Goal: Transaction & Acquisition: Purchase product/service

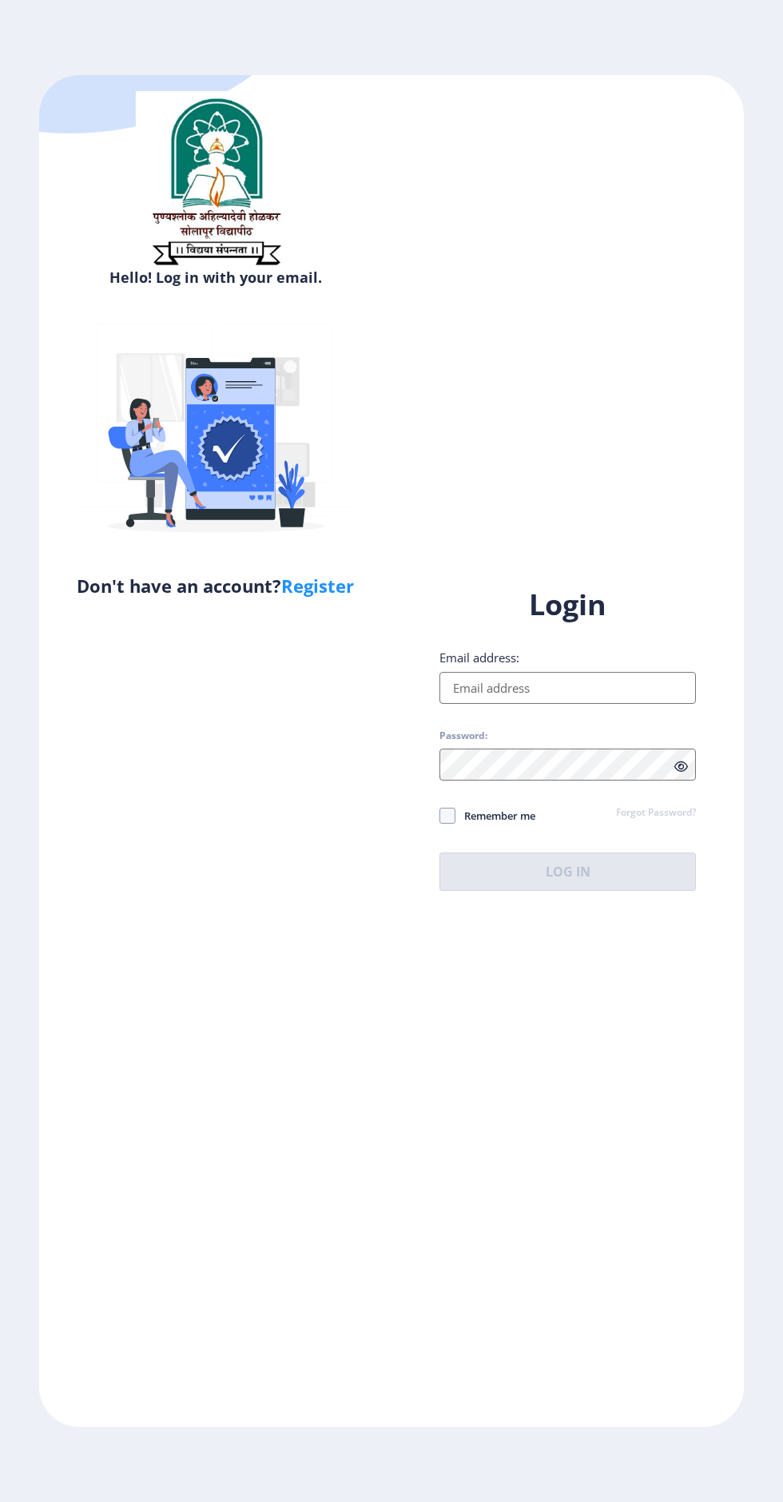
click at [573, 704] on input "Email address:" at bounding box center [567, 688] width 256 height 32
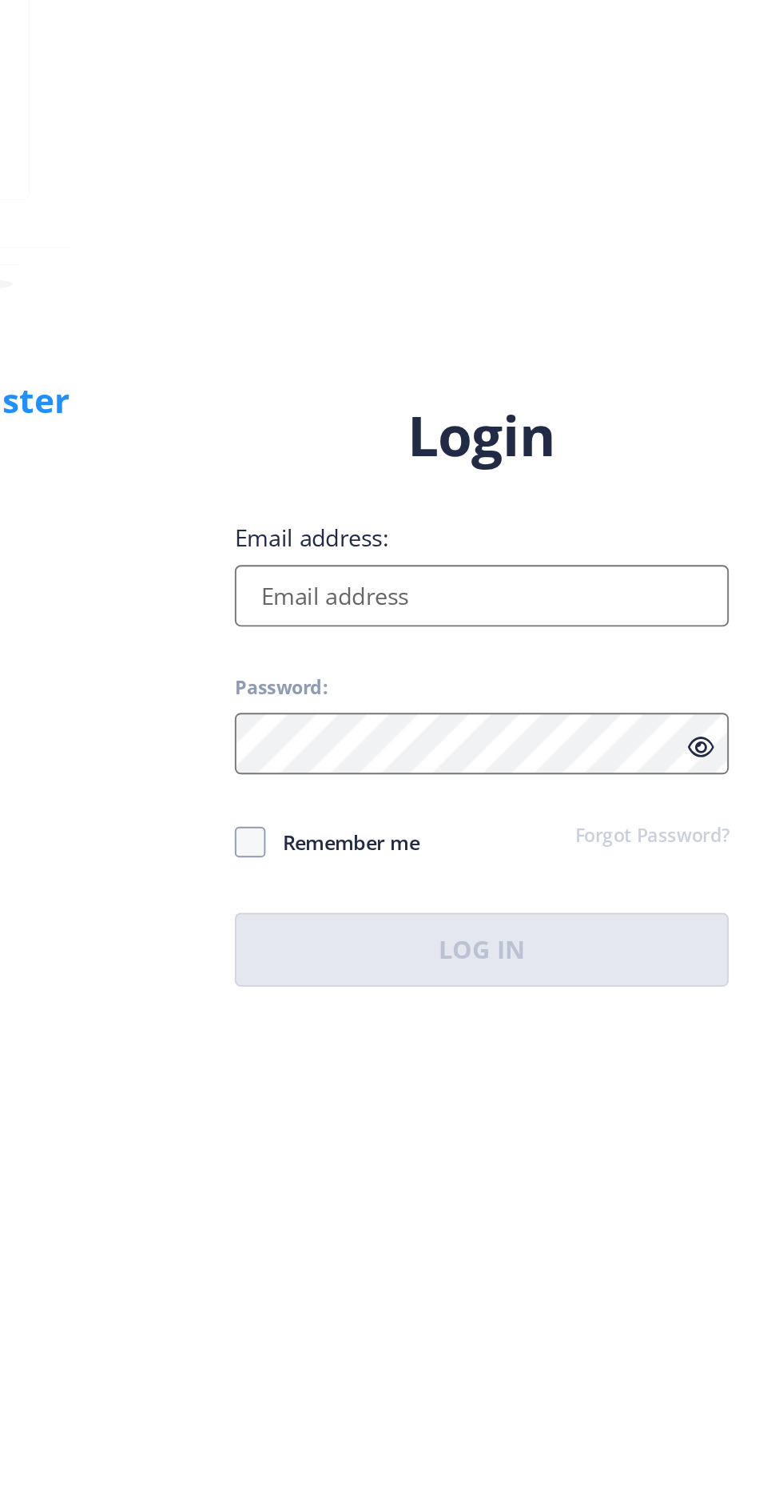
type input "[EMAIL_ADDRESS][DOMAIN_NAME]"
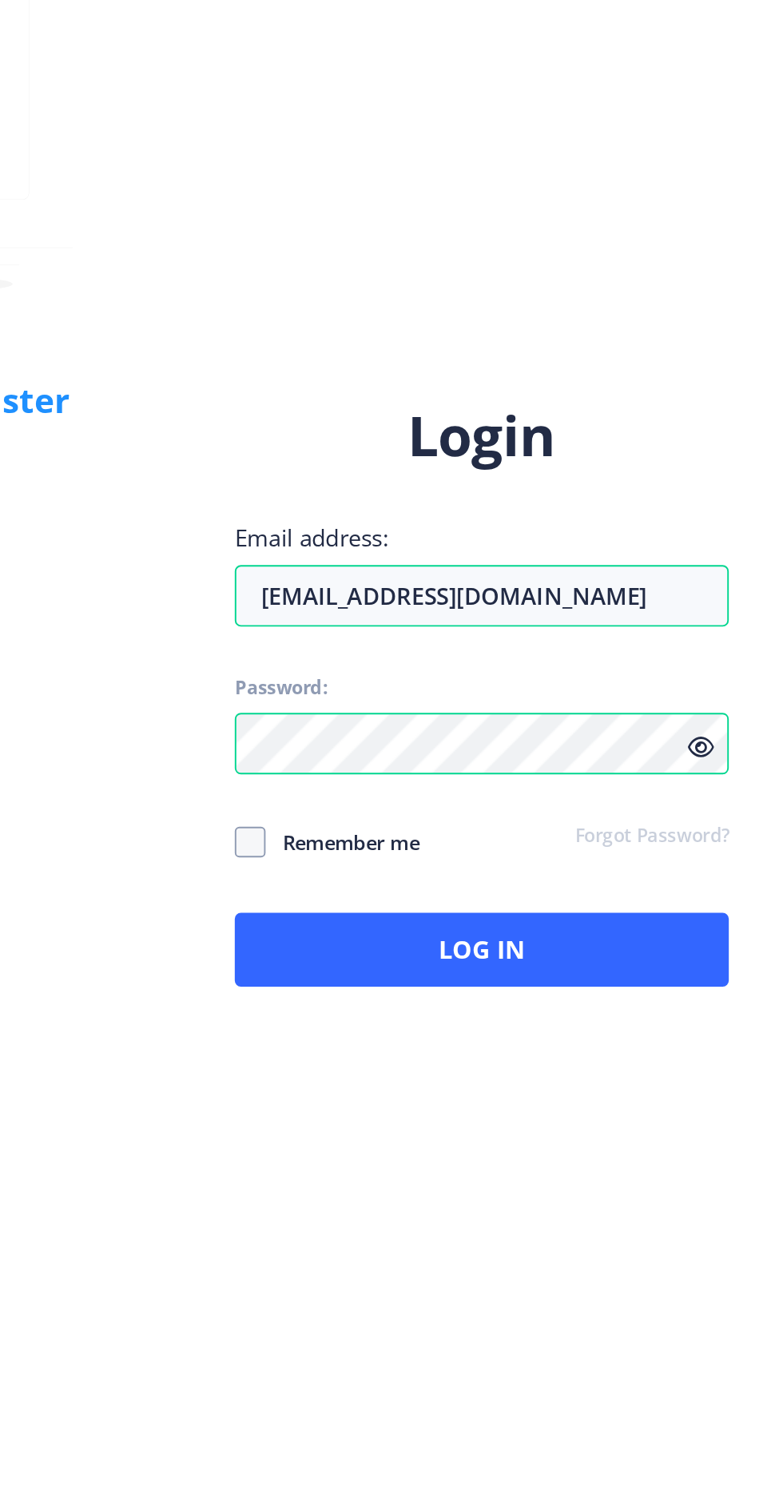
click at [681, 772] on icon at bounding box center [681, 766] width 14 height 12
click at [448, 824] on span at bounding box center [447, 816] width 16 height 16
click at [440, 816] on input "Remember me" at bounding box center [439, 815] width 1 height 1
checkbox input "true"
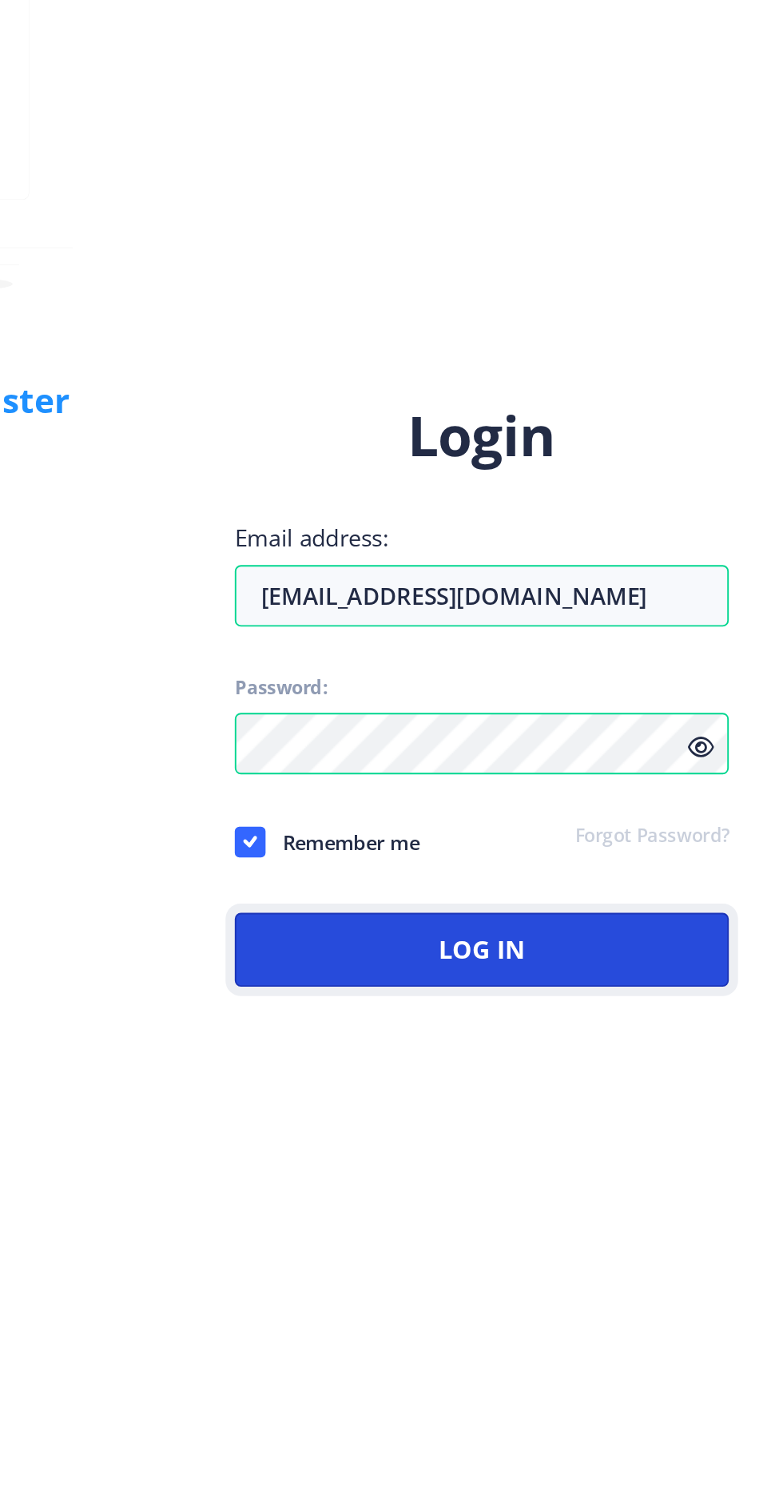
click at [605, 891] on button "Log In" at bounding box center [567, 871] width 256 height 38
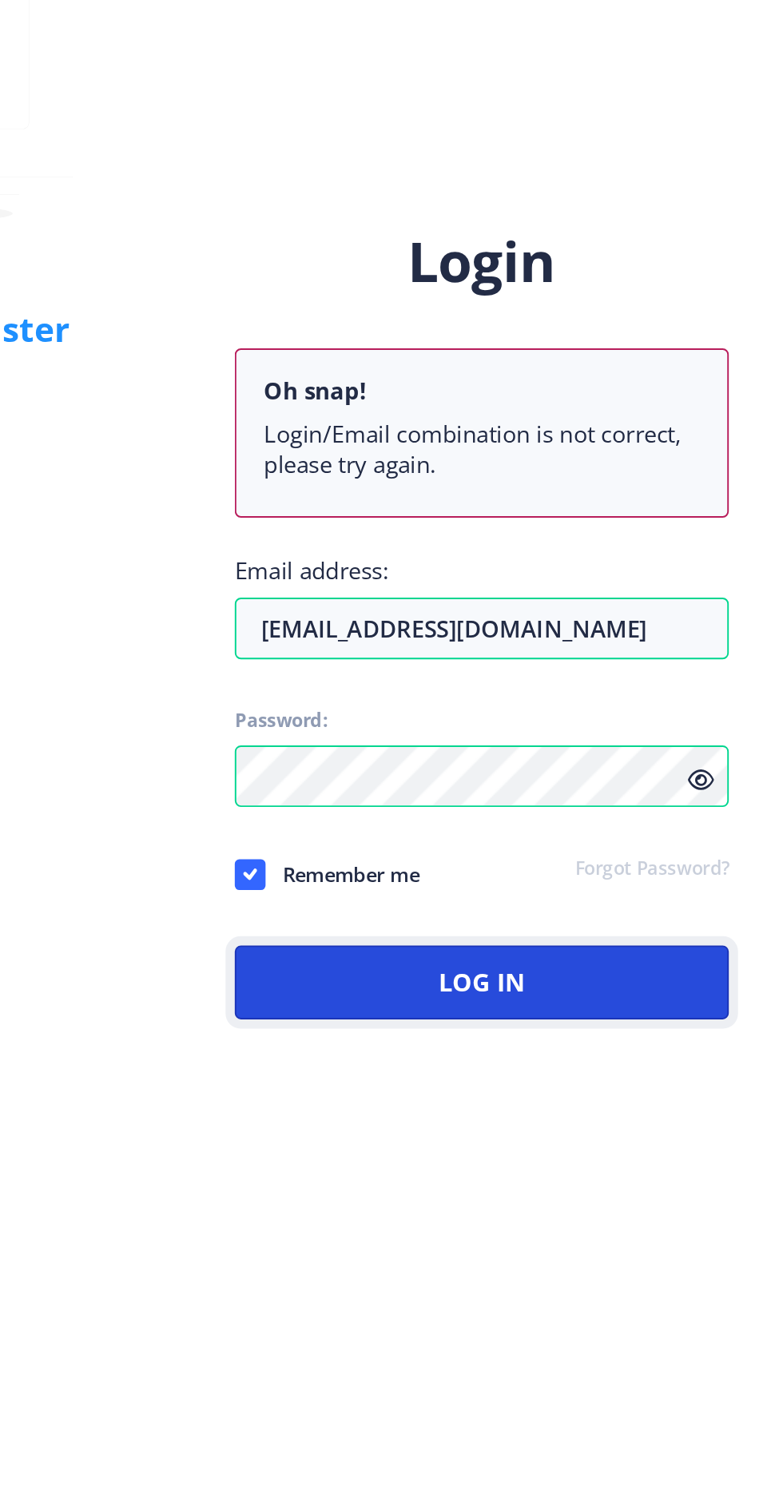
click at [624, 944] on button "Log In" at bounding box center [567, 925] width 256 height 38
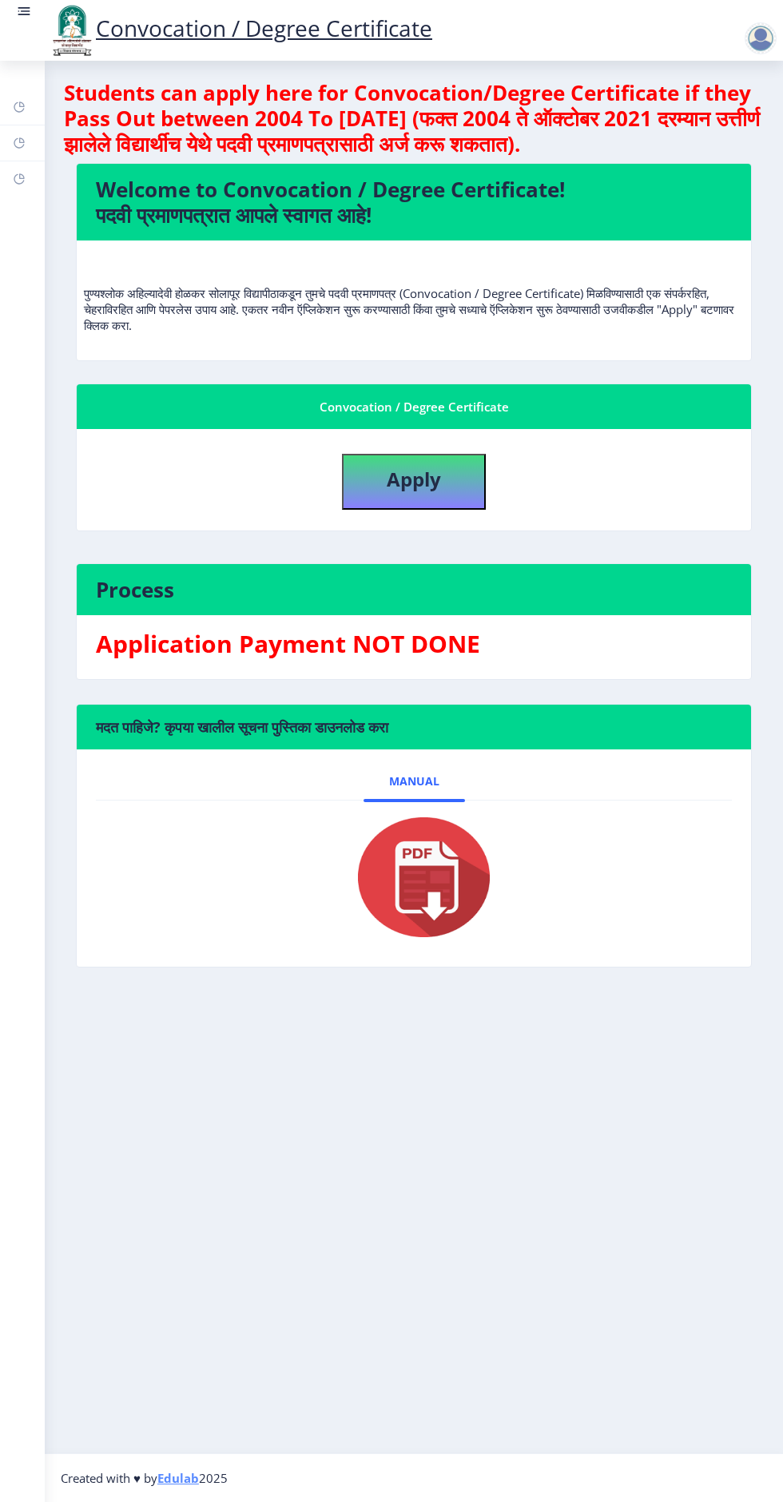
click at [438, 647] on h3 "Application Payment NOT DONE" at bounding box center [414, 644] width 636 height 32
click at [407, 497] on button "Apply" at bounding box center [414, 482] width 144 height 56
select select
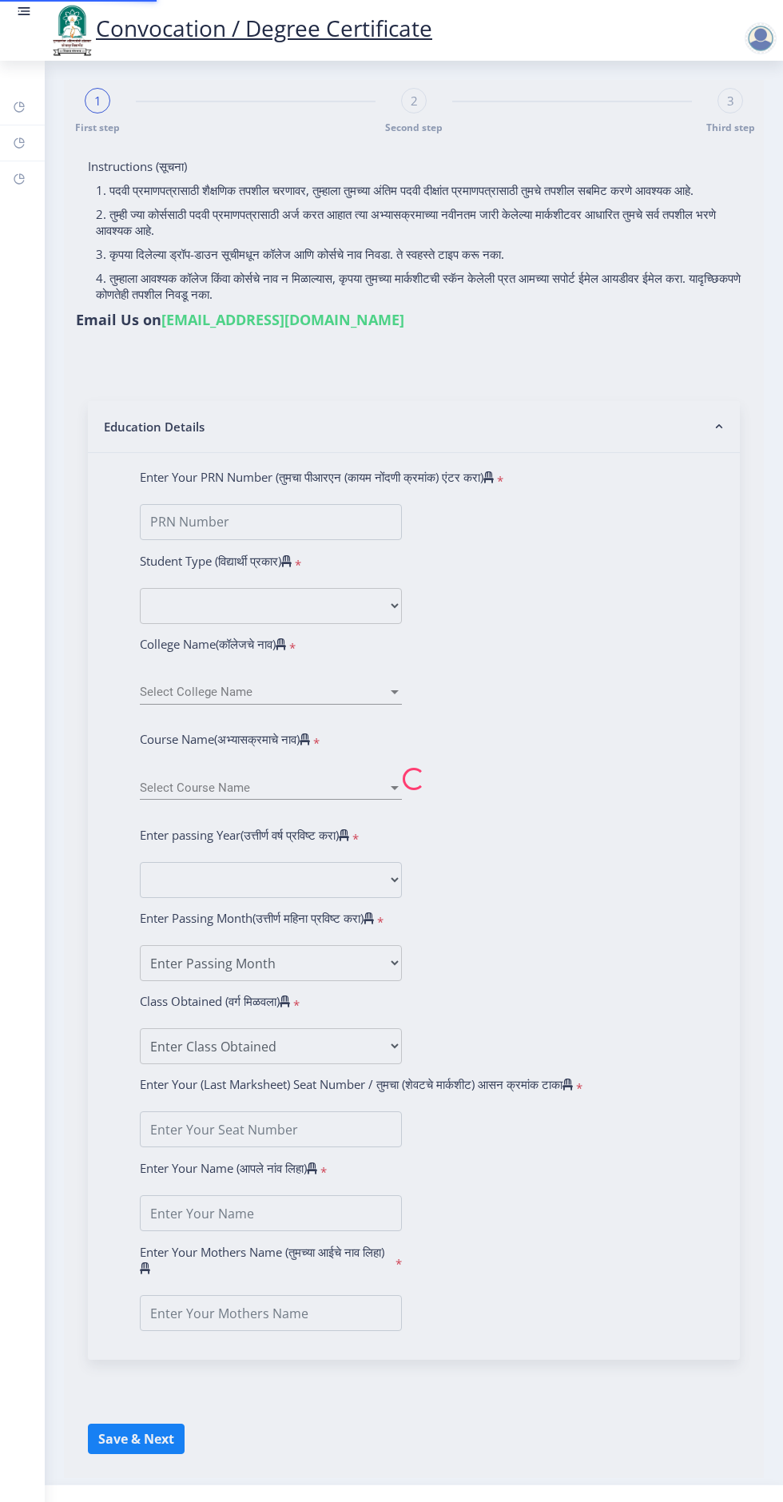
type input "[PERSON_NAME] [PERSON_NAME]"
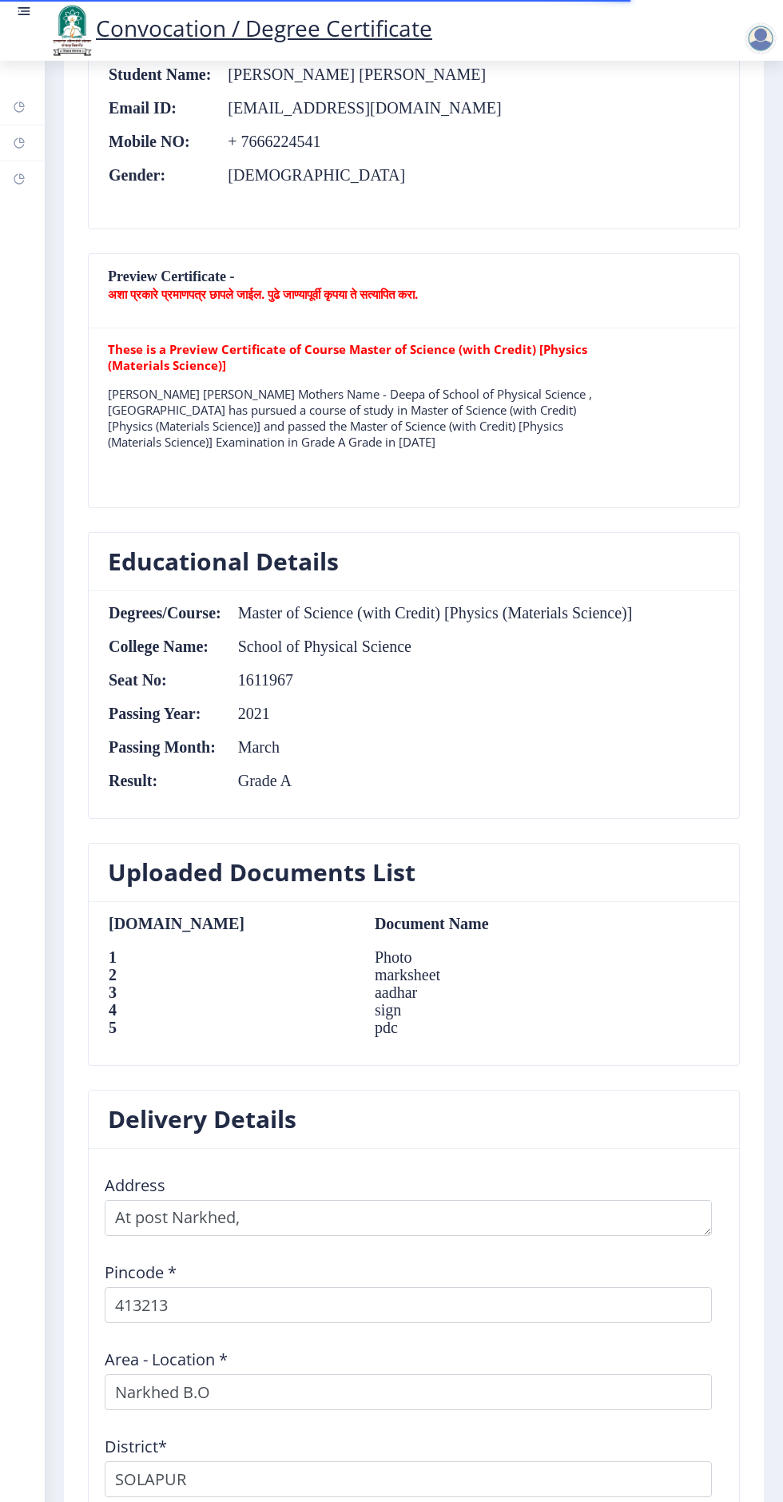
scroll to position [1208, 0]
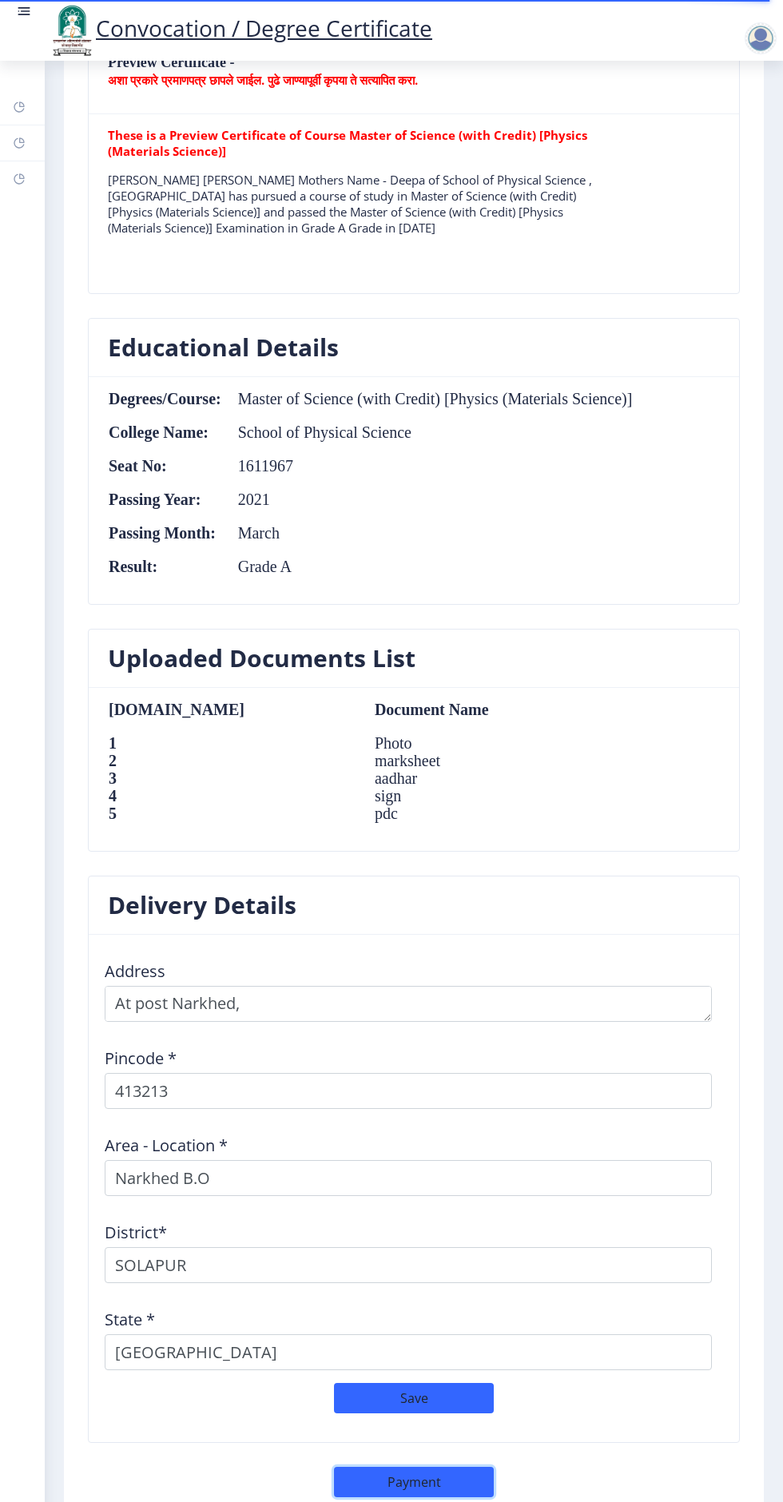
click at [449, 1478] on button "Payment" at bounding box center [414, 1482] width 160 height 30
select select "sealed"
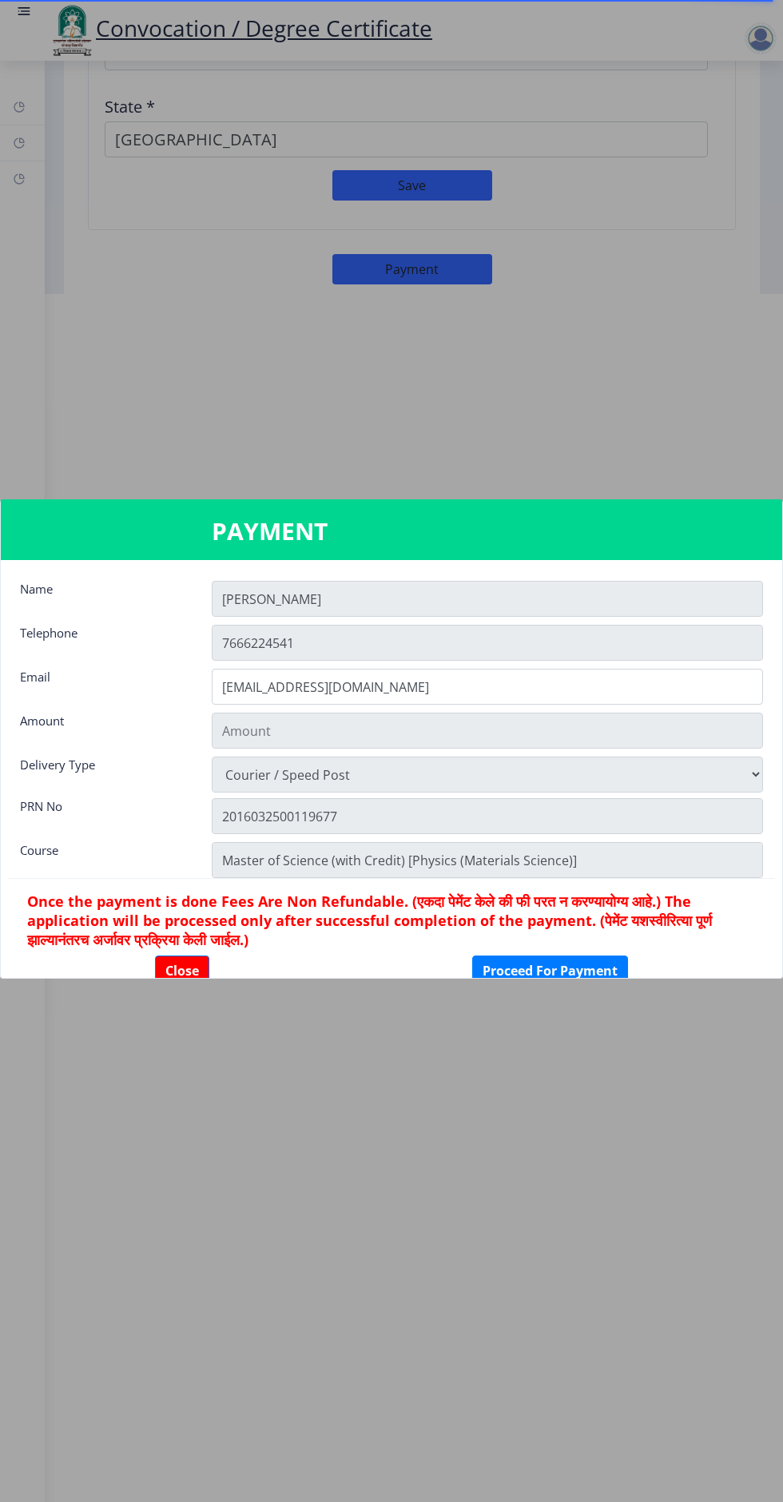
type input "1885"
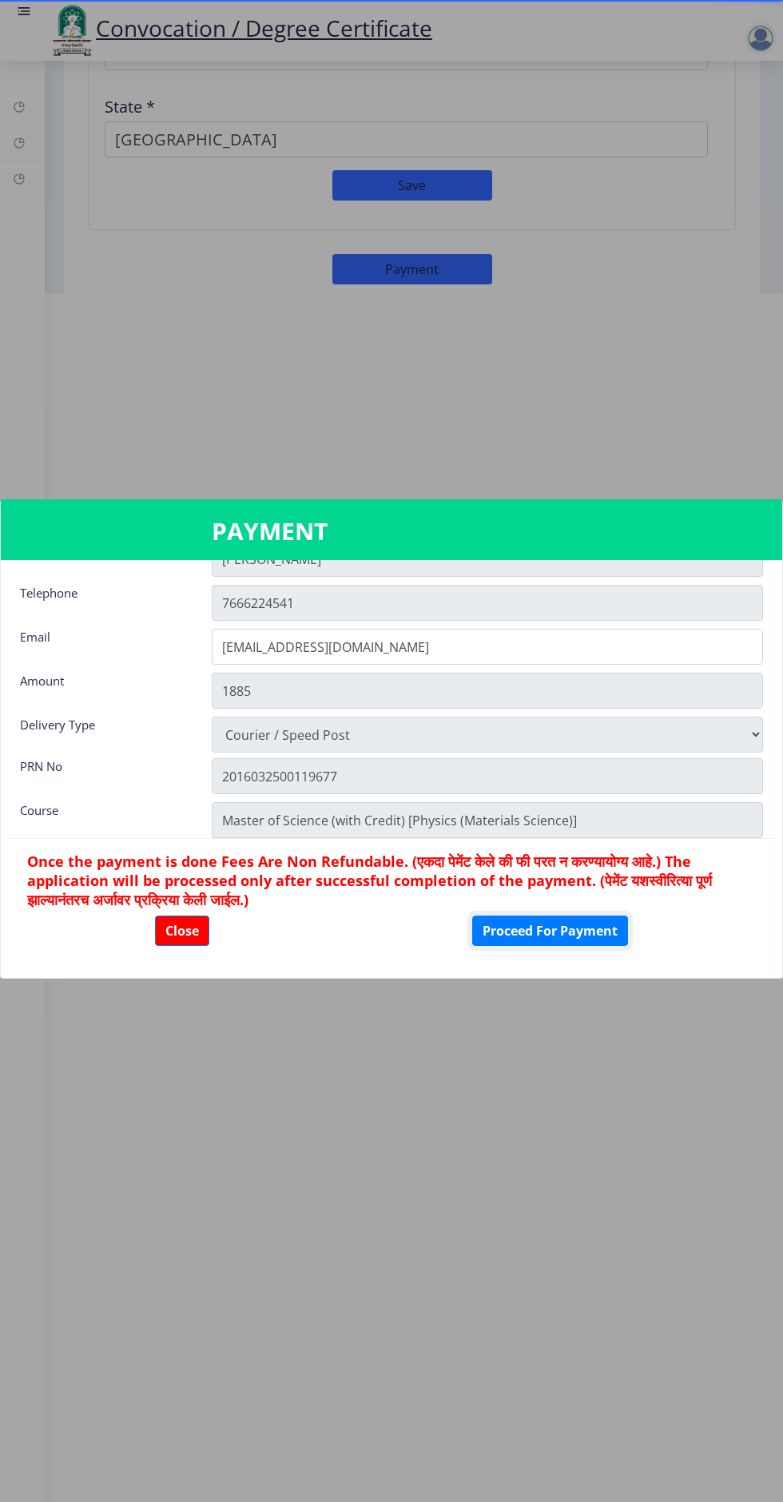
click at [550, 936] on button "Proceed For Payment" at bounding box center [550, 930] width 156 height 30
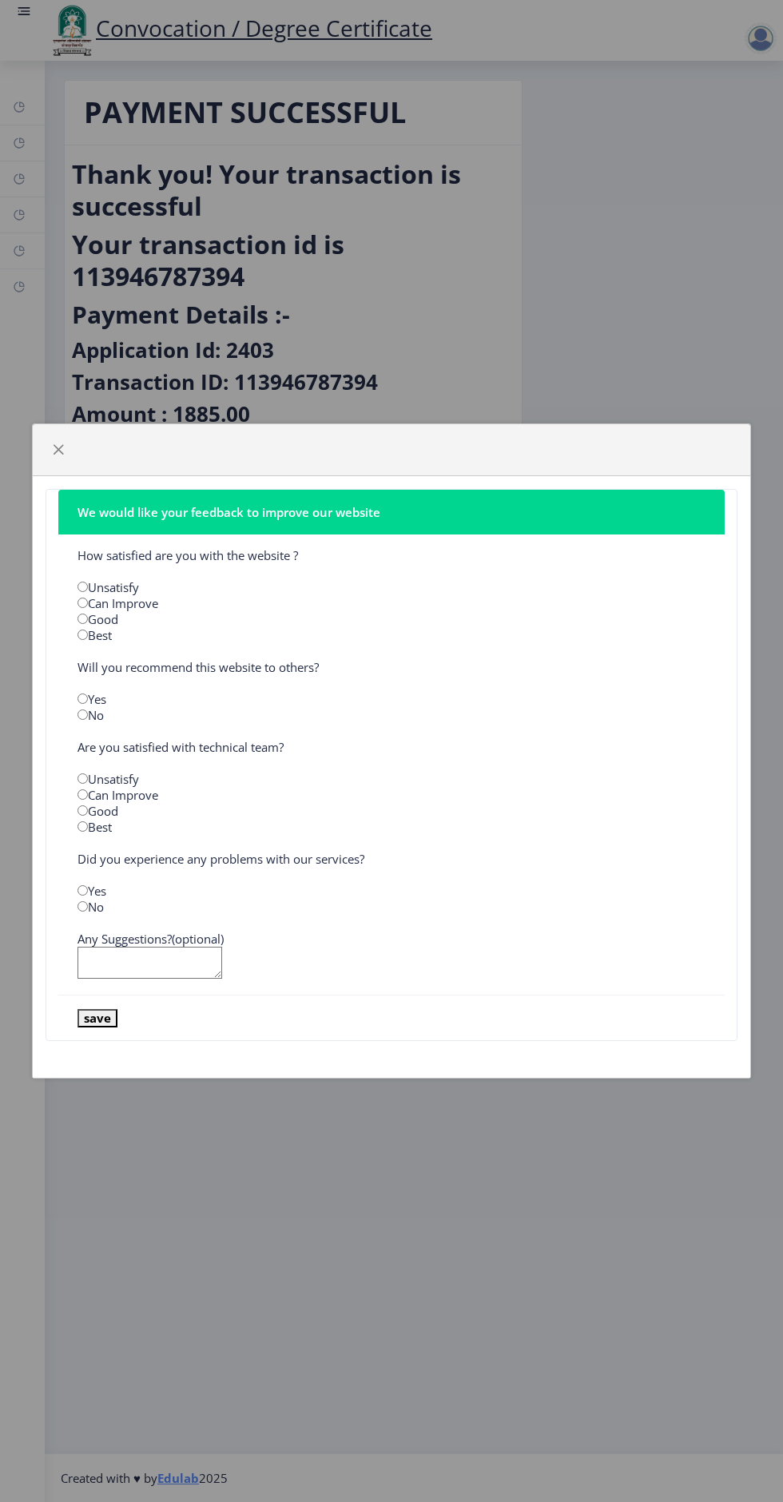
click at [87, 613] on input "radio" at bounding box center [82, 618] width 10 height 10
radio input "true"
click at [83, 713] on input "radio" at bounding box center [82, 714] width 10 height 10
radio input "true"
click at [83, 827] on input "radio" at bounding box center [82, 826] width 10 height 10
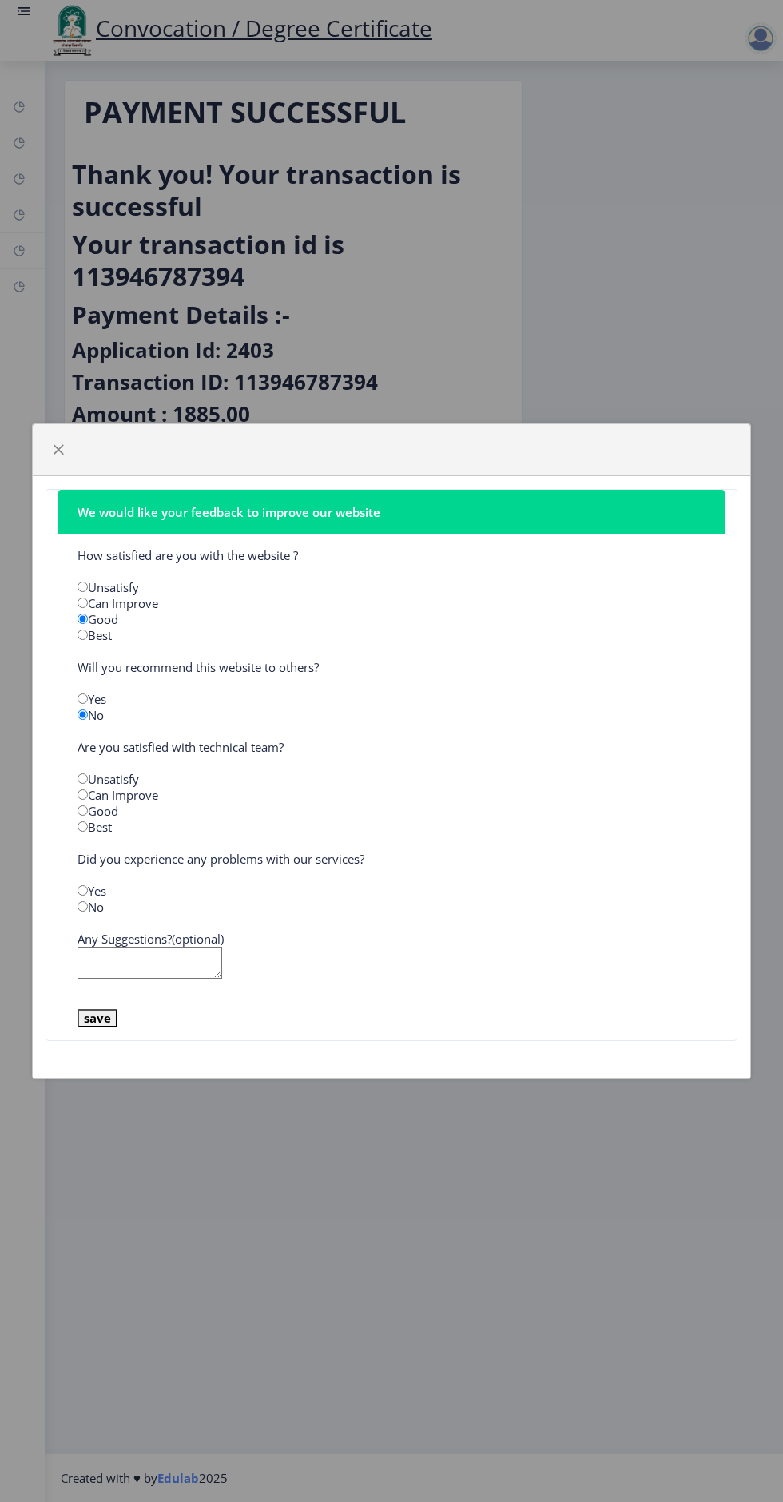
radio input "true"
click at [83, 907] on input "radio" at bounding box center [82, 906] width 10 height 10
radio input "true"
click at [99, 1022] on button "save" at bounding box center [97, 1018] width 40 height 18
click at [58, 447] on span "button" at bounding box center [58, 449] width 13 height 13
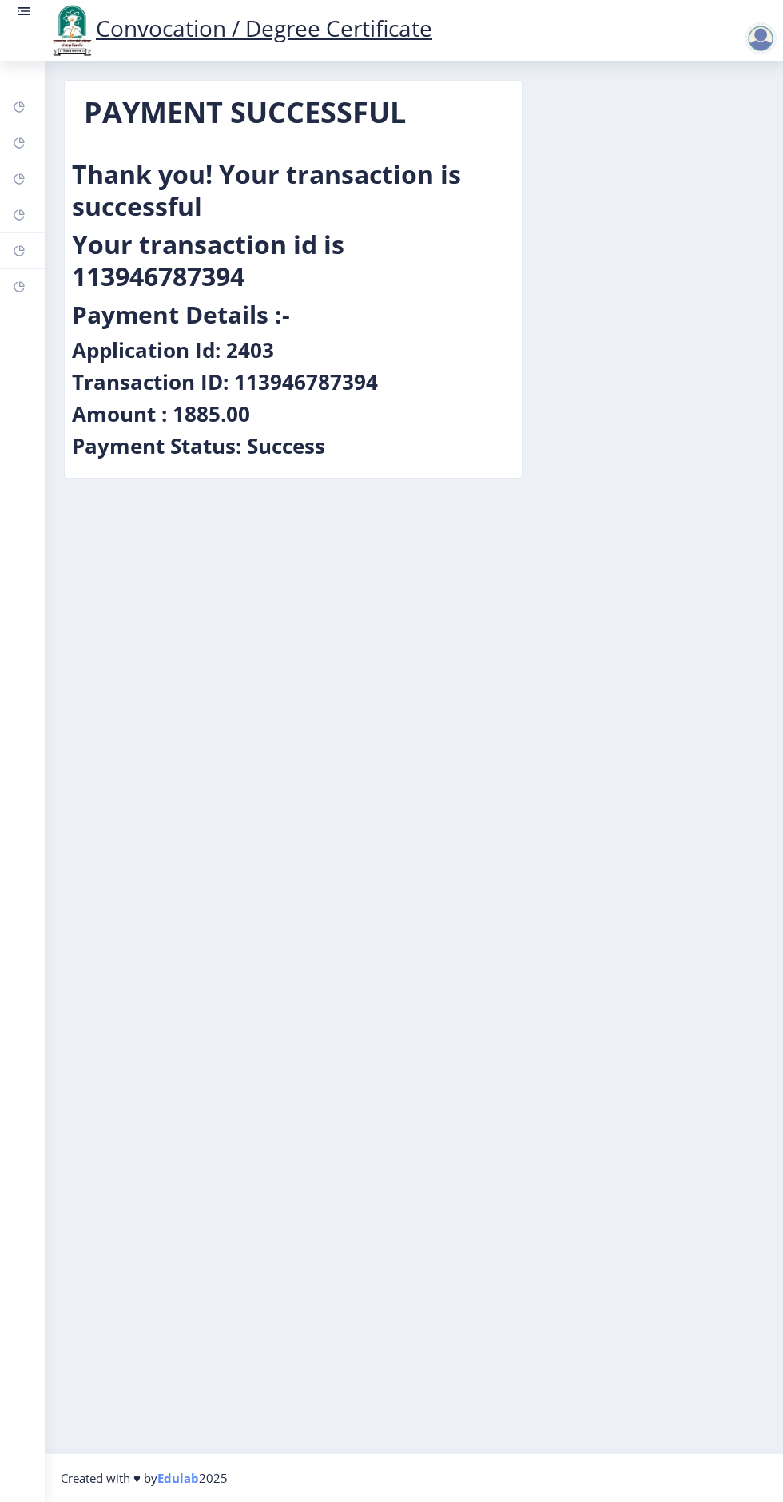
click at [23, 11] on rect at bounding box center [26, 11] width 10 height 2
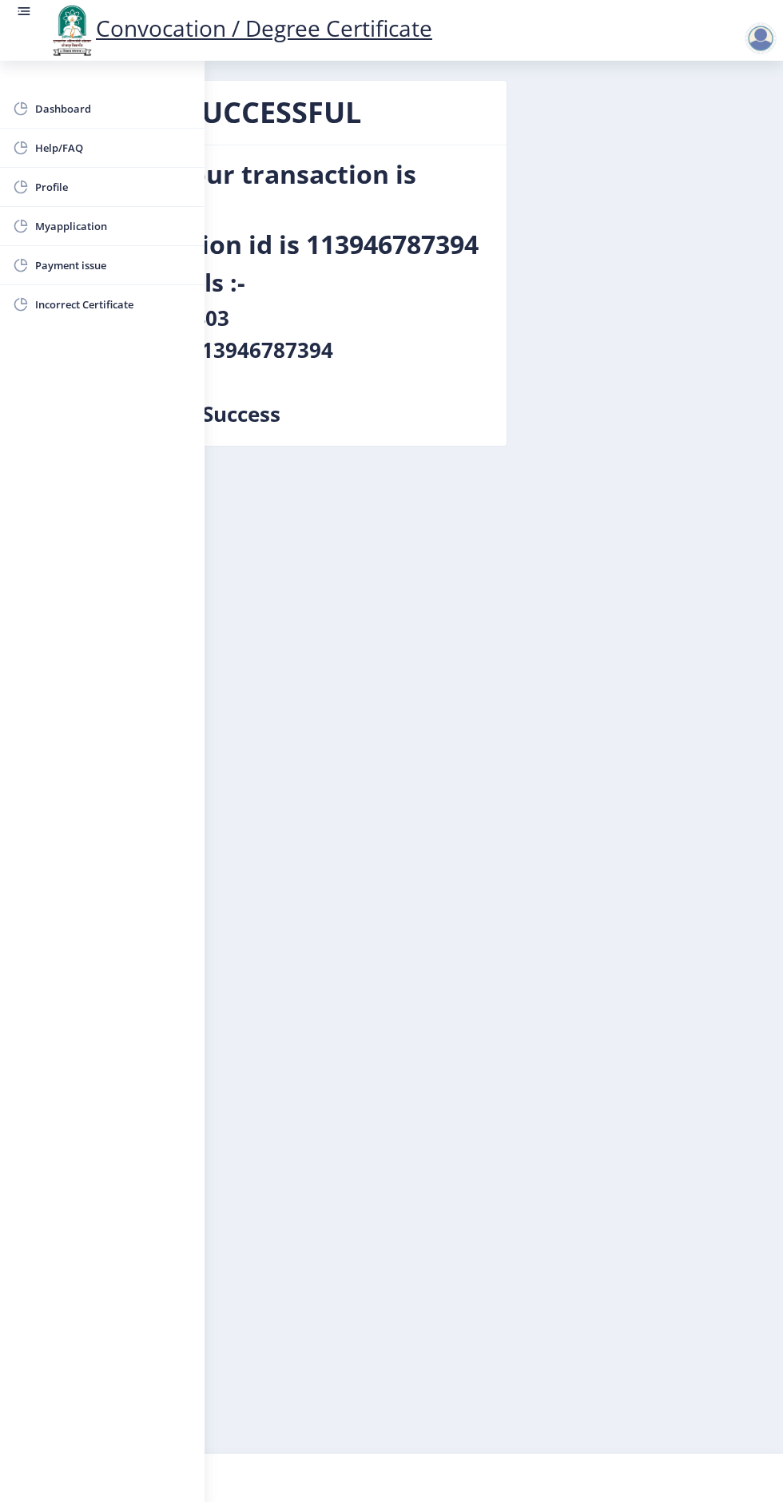
click at [52, 109] on span "Dashboard" at bounding box center [113, 108] width 157 height 19
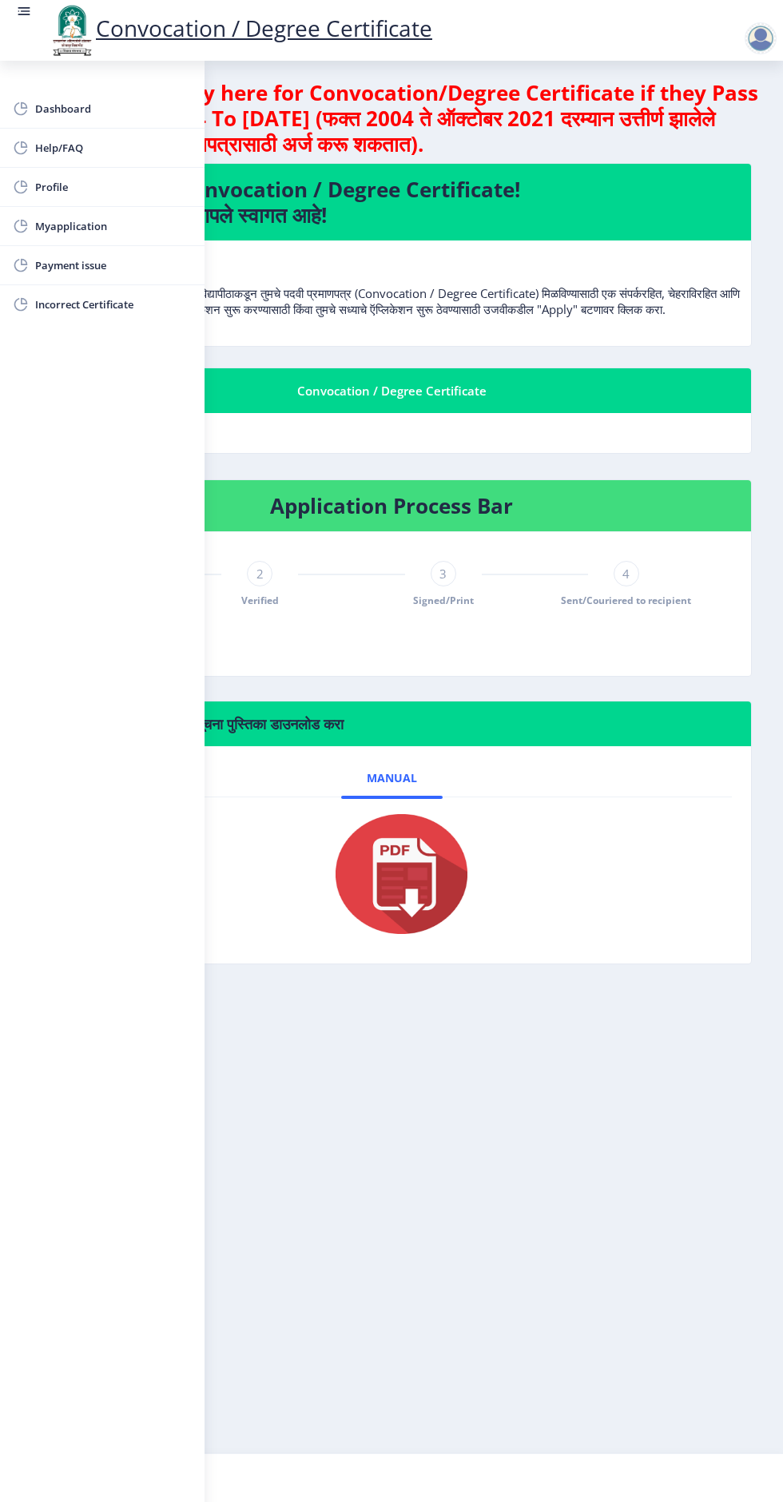
click at [20, 186] on rect at bounding box center [21, 187] width 16 height 16
select select
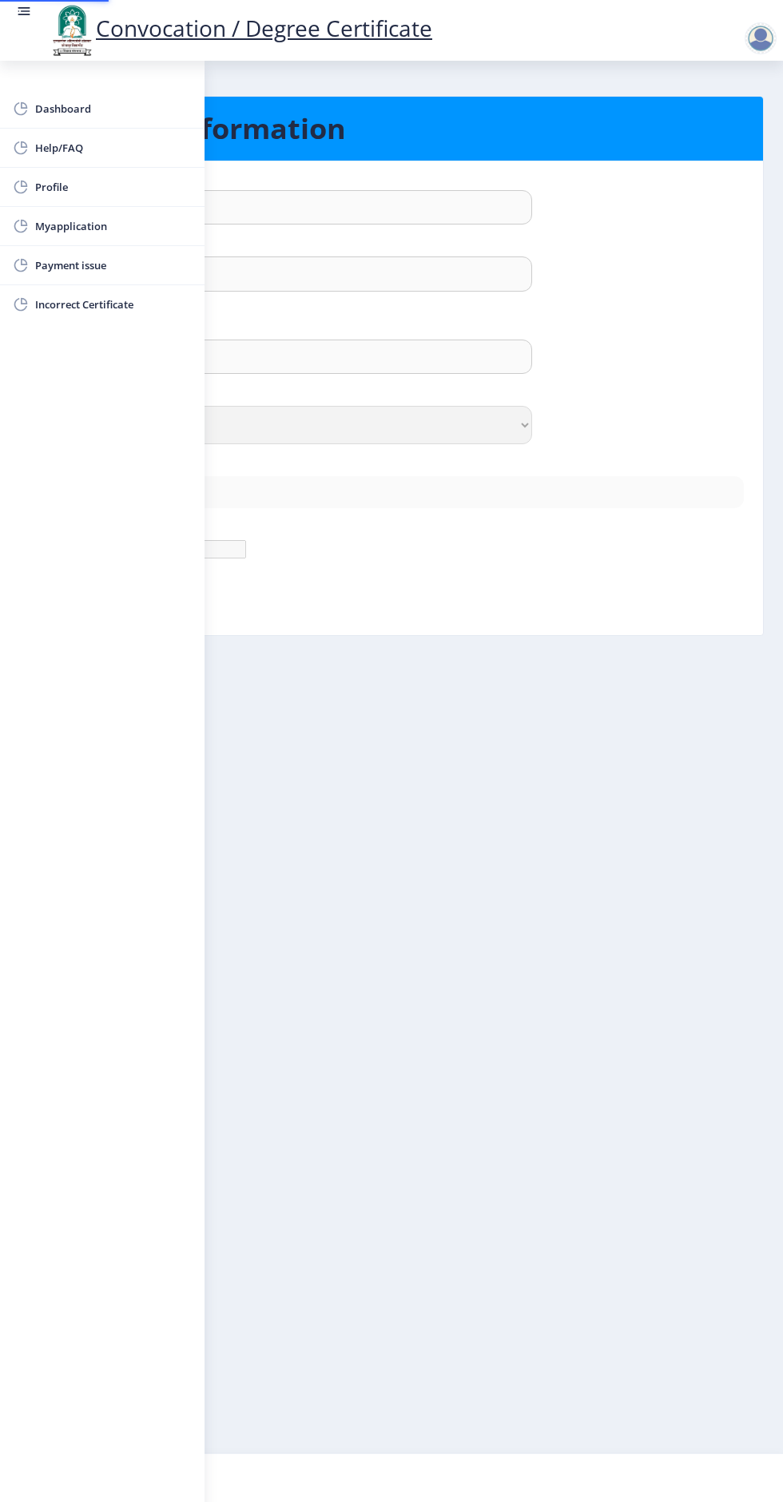
type input "[PERSON_NAME]"
type input "[PERSON_NAME] [PERSON_NAME]"
select select "[DEMOGRAPHIC_DATA]"
type input "[EMAIL_ADDRESS][DOMAIN_NAME]"
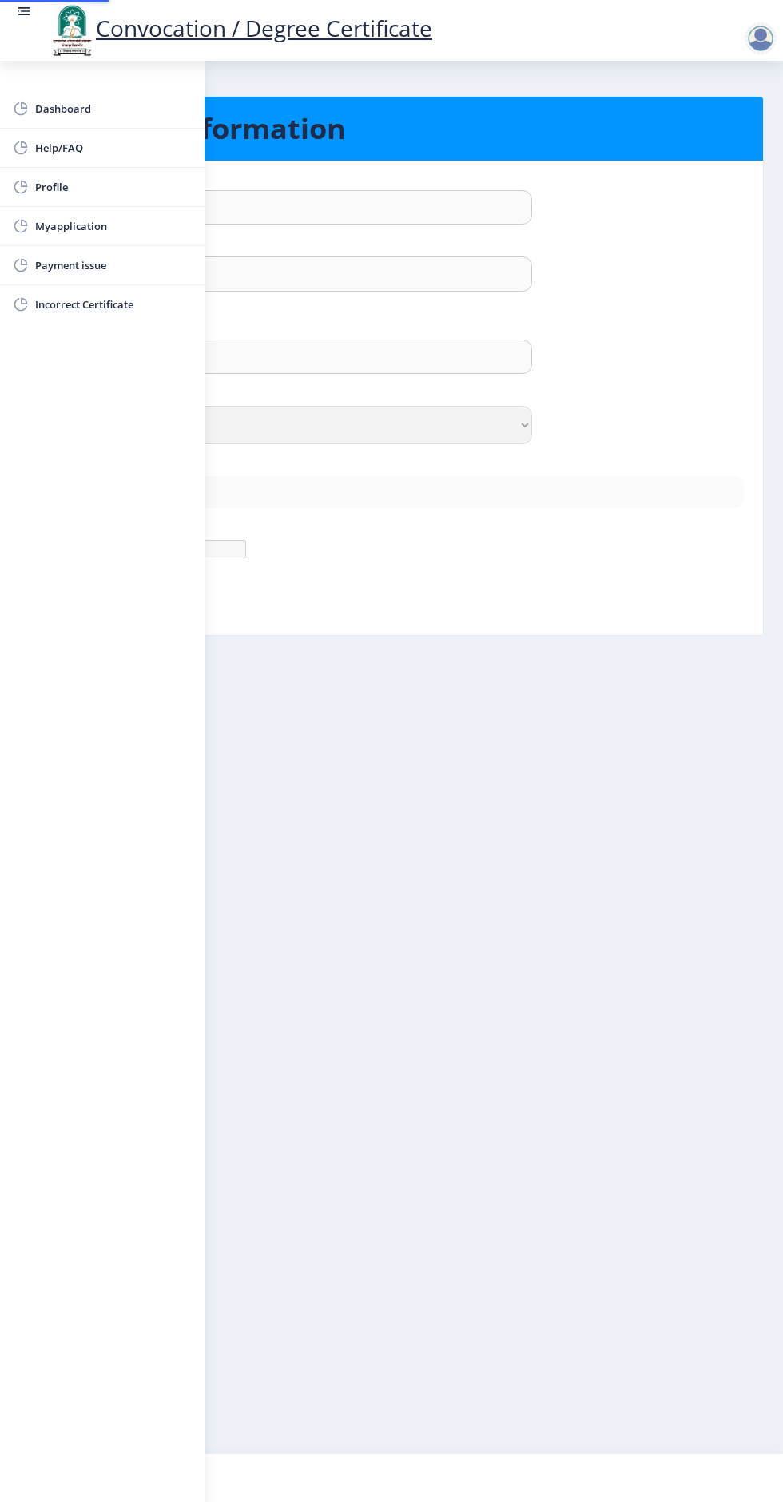
type input "7666224541"
